Goal: Information Seeking & Learning: Learn about a topic

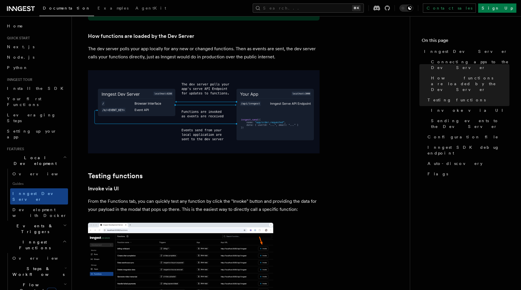
scroll to position [613, 0]
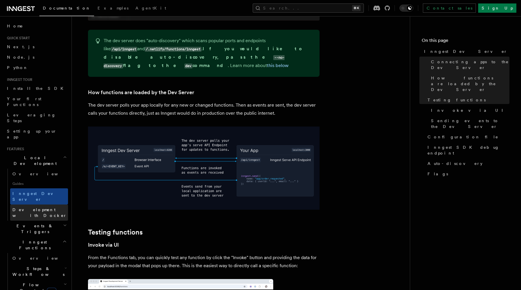
click at [48, 205] on link "Development with Docker" at bounding box center [39, 213] width 58 height 16
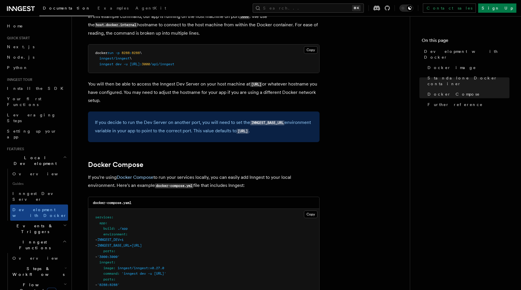
scroll to position [186, 0]
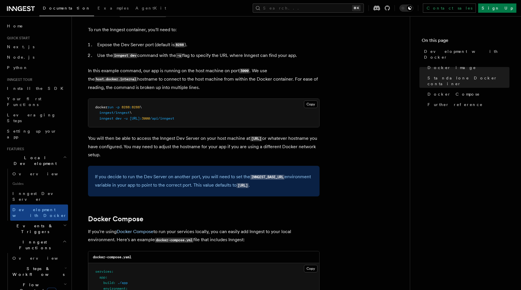
click at [27, 179] on span "Guides" at bounding box center [39, 183] width 58 height 9
click at [20, 169] on link "Overview" at bounding box center [39, 174] width 58 height 10
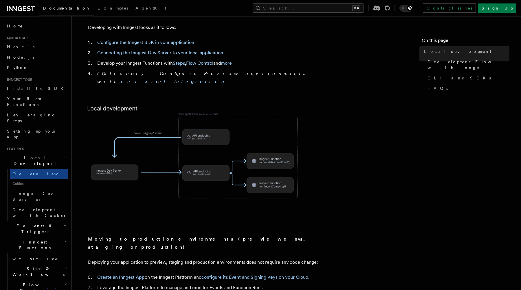
scroll to position [470, 0]
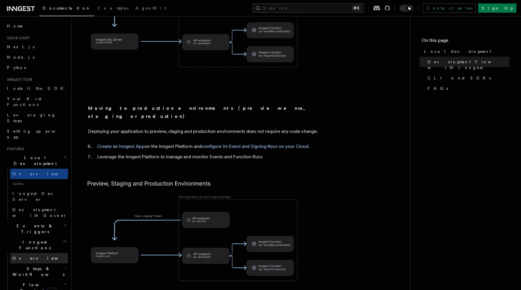
click at [30, 253] on link "Overview" at bounding box center [39, 258] width 58 height 10
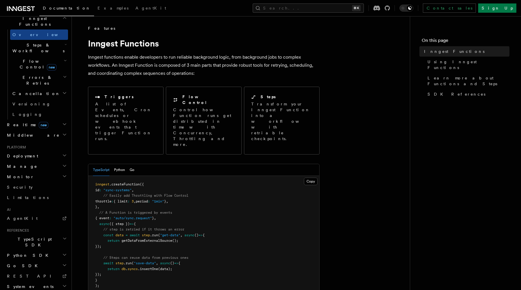
scroll to position [172, 0]
click at [37, 171] on h2 "Monitor" at bounding box center [36, 176] width 63 height 10
click at [33, 161] on h2 "Manage" at bounding box center [36, 166] width 63 height 10
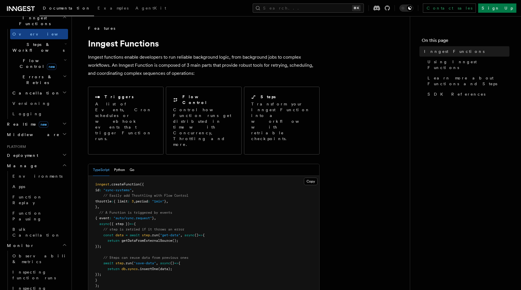
click at [33, 150] on h2 "Deployment" at bounding box center [36, 155] width 63 height 10
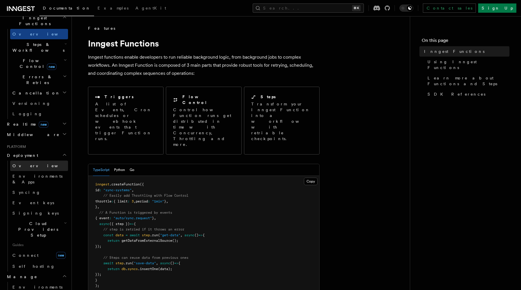
click at [29, 164] on span "Overview" at bounding box center [42, 166] width 60 height 5
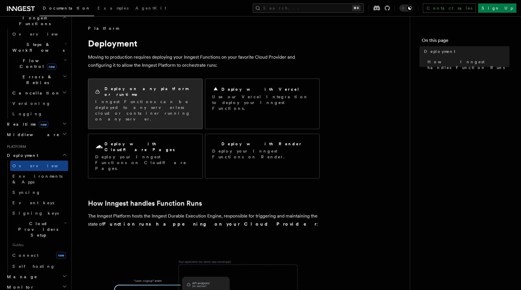
click at [168, 91] on div "Deploy on any platform or runtime" at bounding box center [145, 92] width 100 height 12
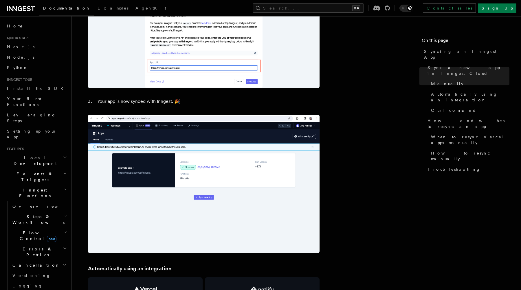
scroll to position [569, 0]
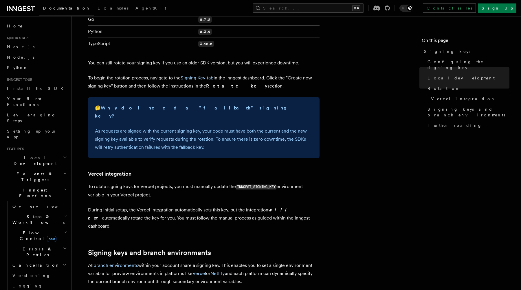
scroll to position [500, 0]
